Goal: Entertainment & Leisure: Consume media (video, audio)

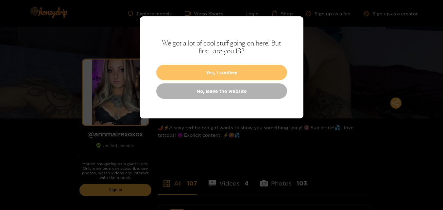
click at [243, 73] on button "Yes, I confirm" at bounding box center [221, 72] width 131 height 15
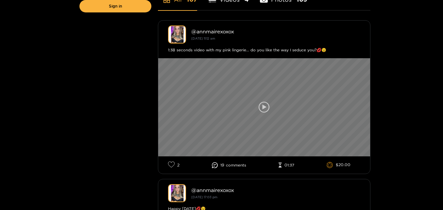
click at [264, 109] on icon at bounding box center [263, 107] width 11 height 11
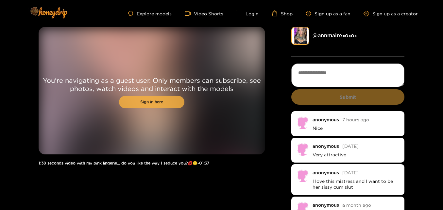
click at [148, 101] on link "Sign in here" at bounding box center [151, 102] width 65 height 12
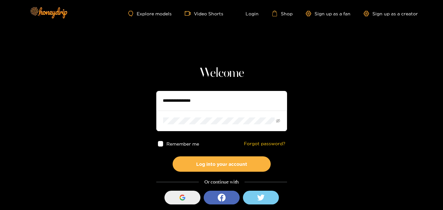
click at [176, 196] on div "button" at bounding box center [182, 197] width 12 height 12
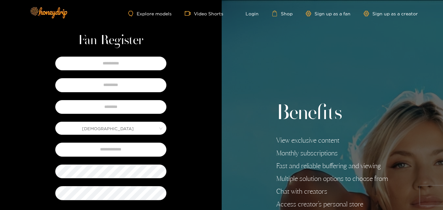
scroll to position [129, 0]
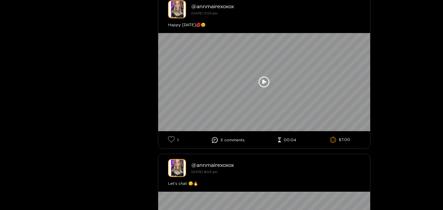
scroll to position [550, 0]
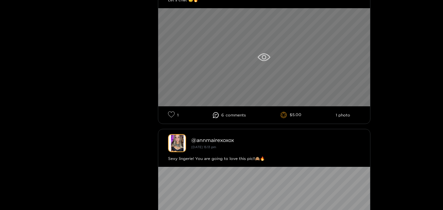
click at [263, 57] on icon at bounding box center [263, 57] width 13 height 8
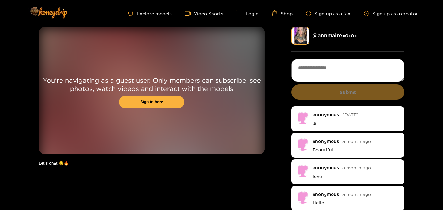
click at [168, 132] on div "You're navigating as a guest user. Only members can subscribe, see photos, watc…" at bounding box center [152, 90] width 226 height 127
